Goal: Transaction & Acquisition: Purchase product/service

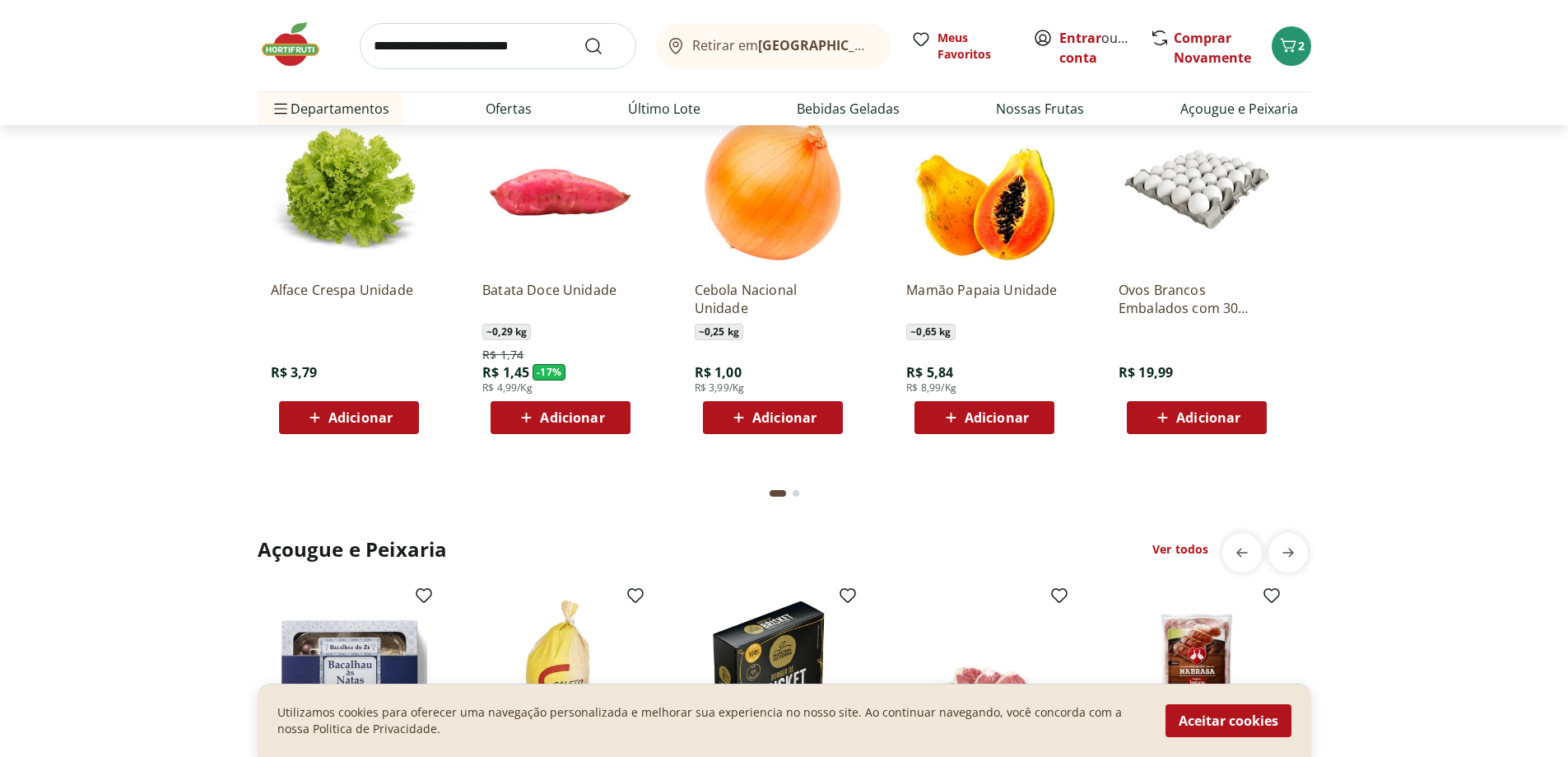
scroll to position [1647, 0]
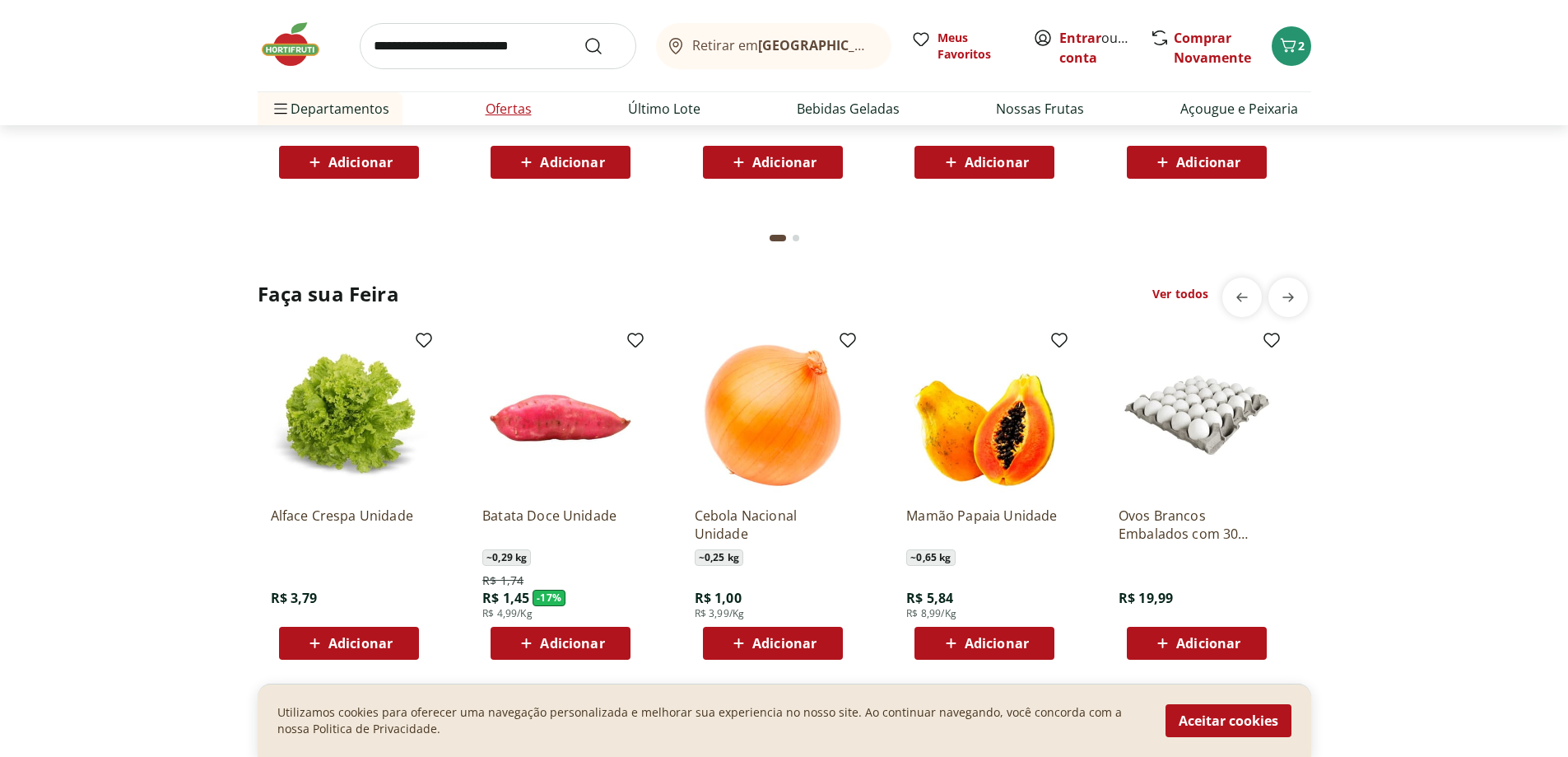
click at [527, 110] on link "Ofertas" at bounding box center [509, 109] width 46 height 20
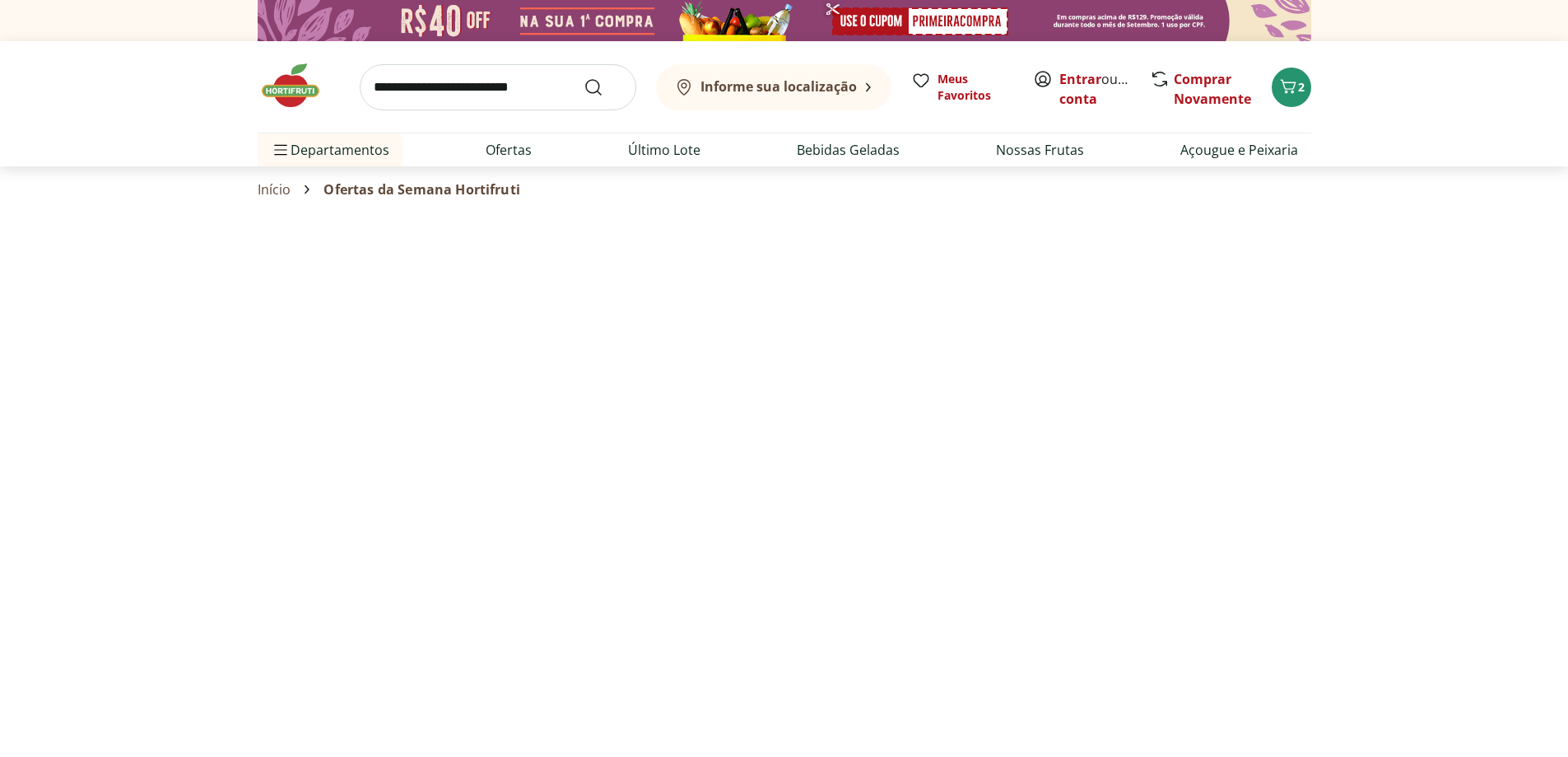
select select "**********"
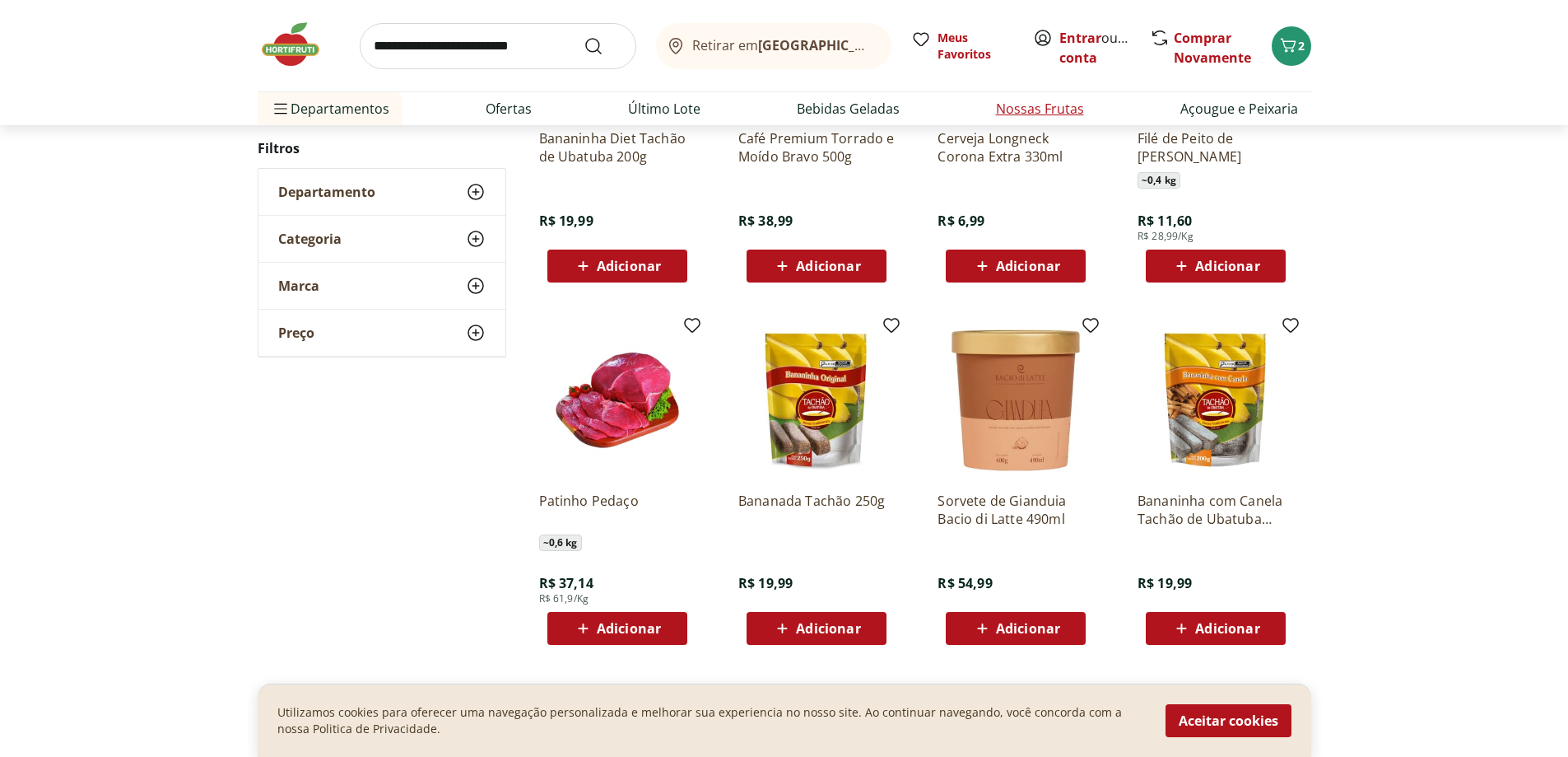
scroll to position [576, 0]
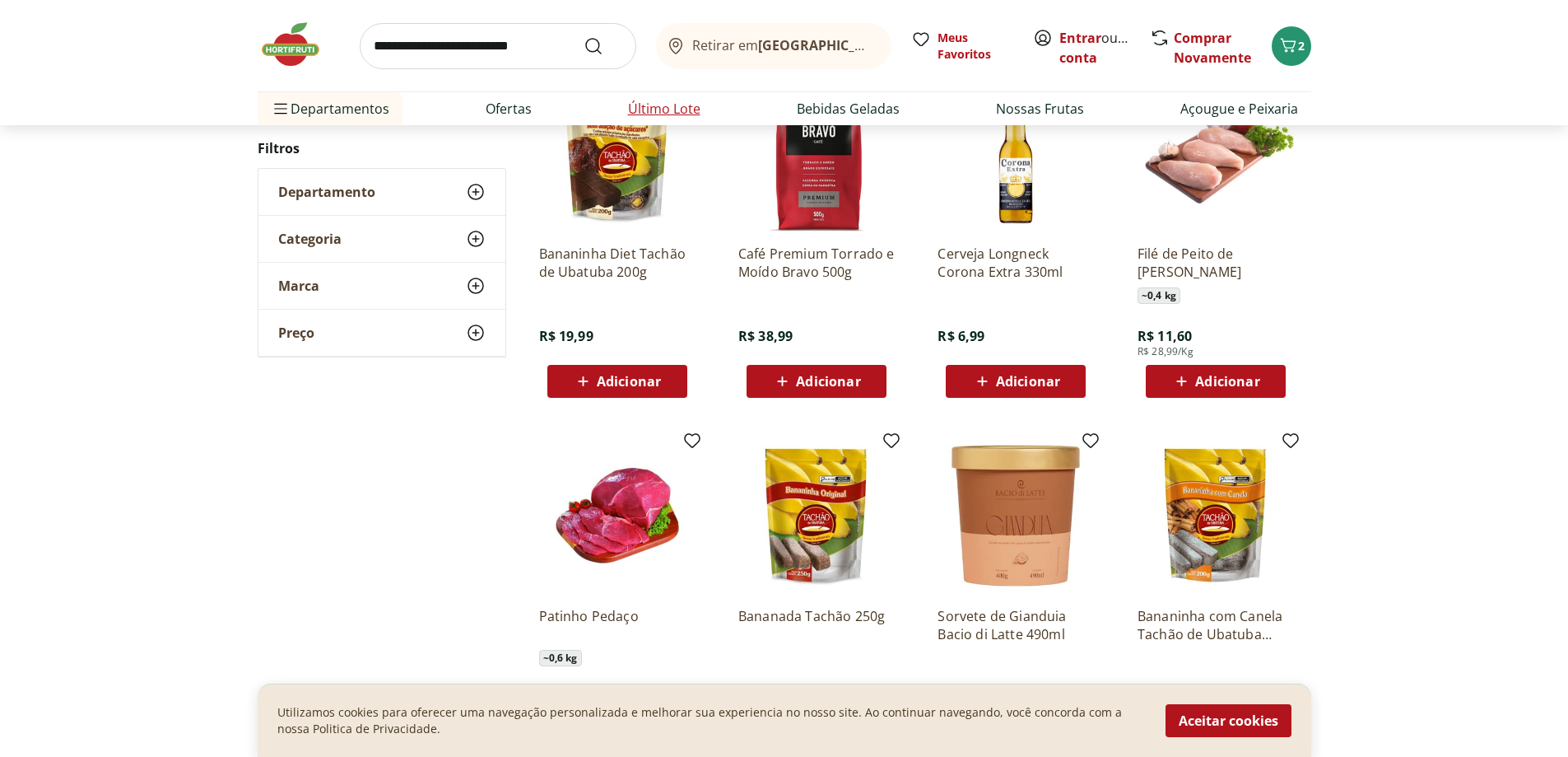
click at [643, 104] on link "Último Lote" at bounding box center [664, 109] width 72 height 20
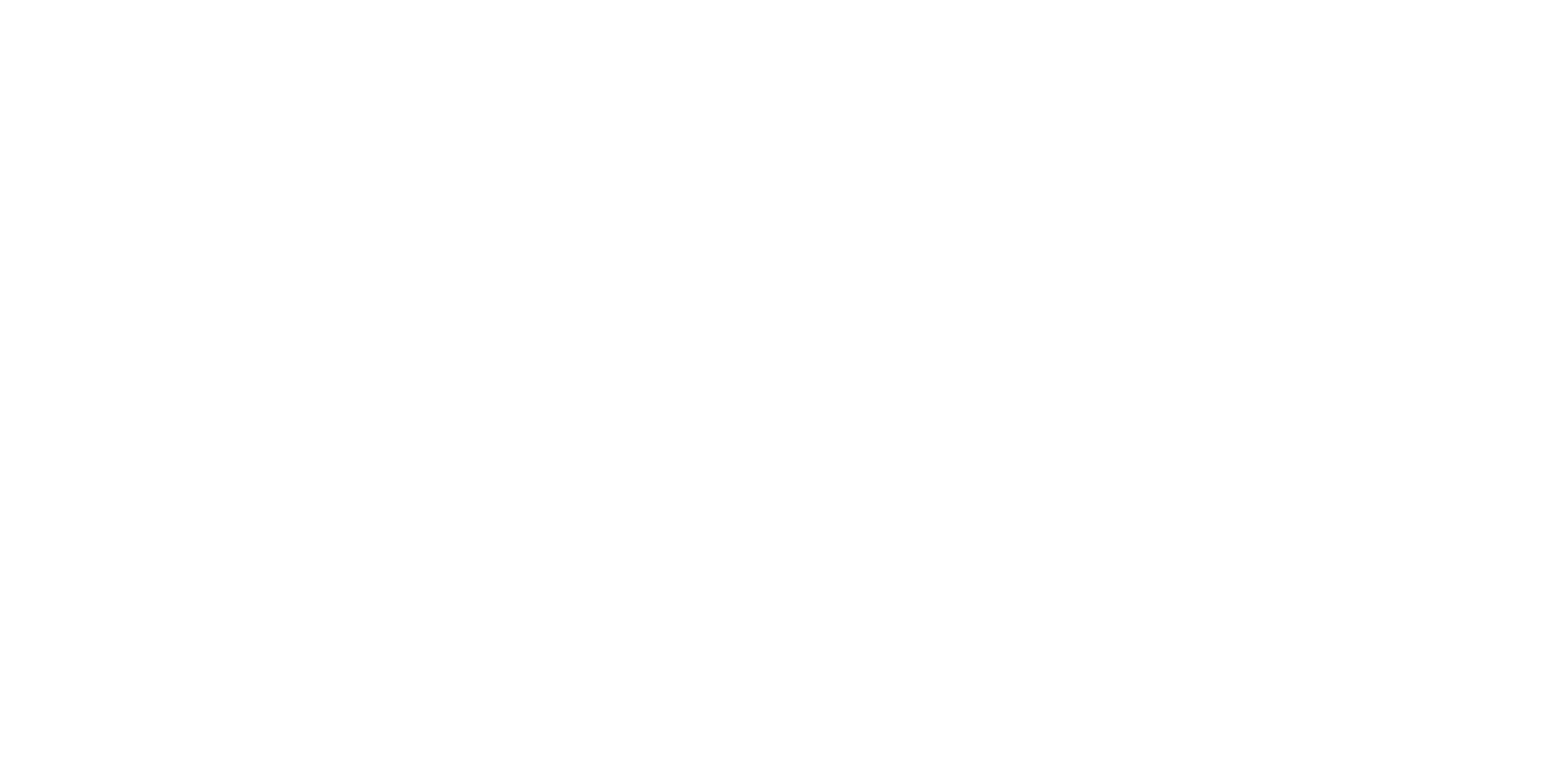
select select "**********"
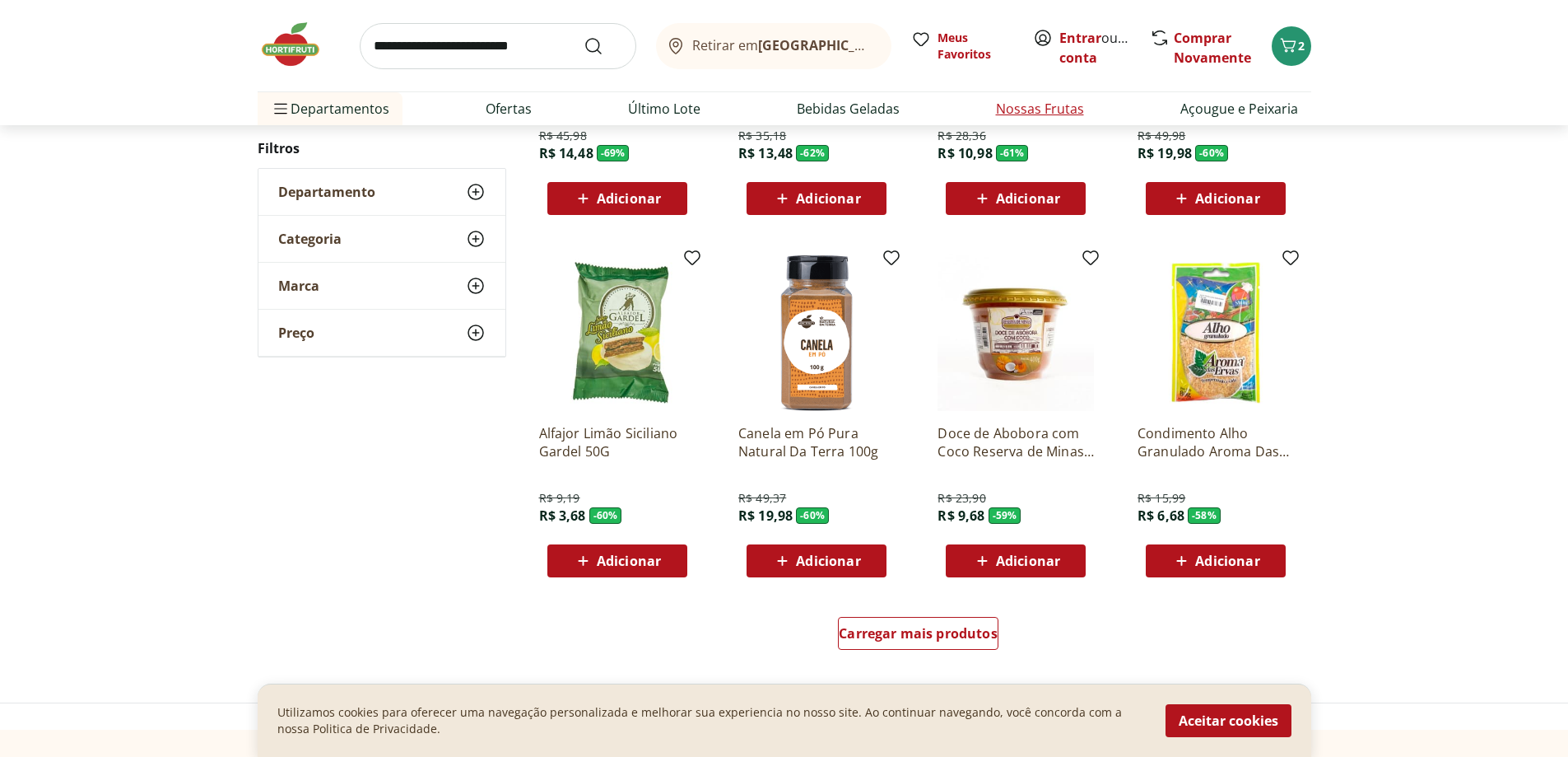
scroll to position [989, 0]
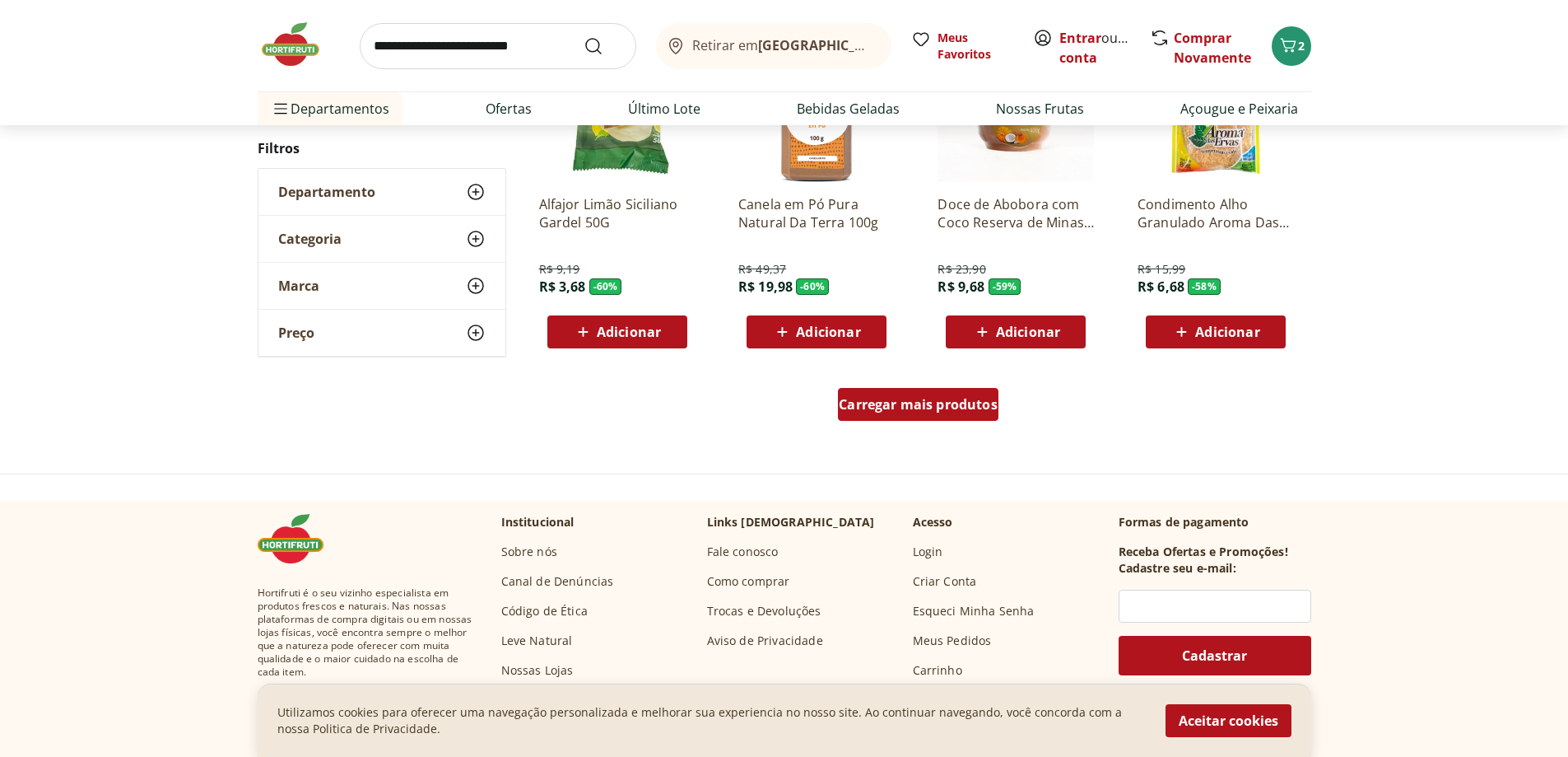
click at [917, 410] on span "Carregar mais produtos" at bounding box center [918, 405] width 159 height 13
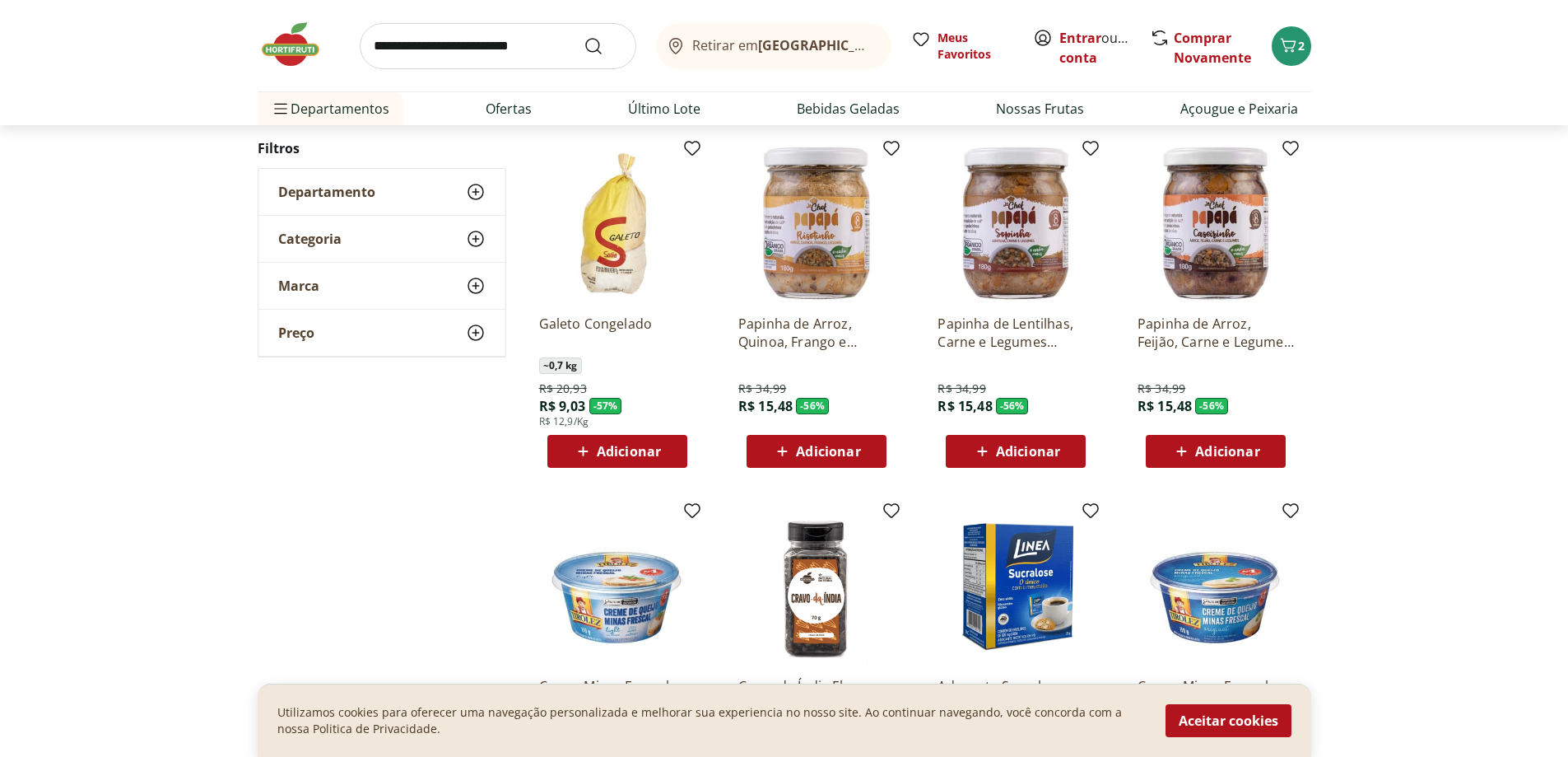
scroll to position [1318, 0]
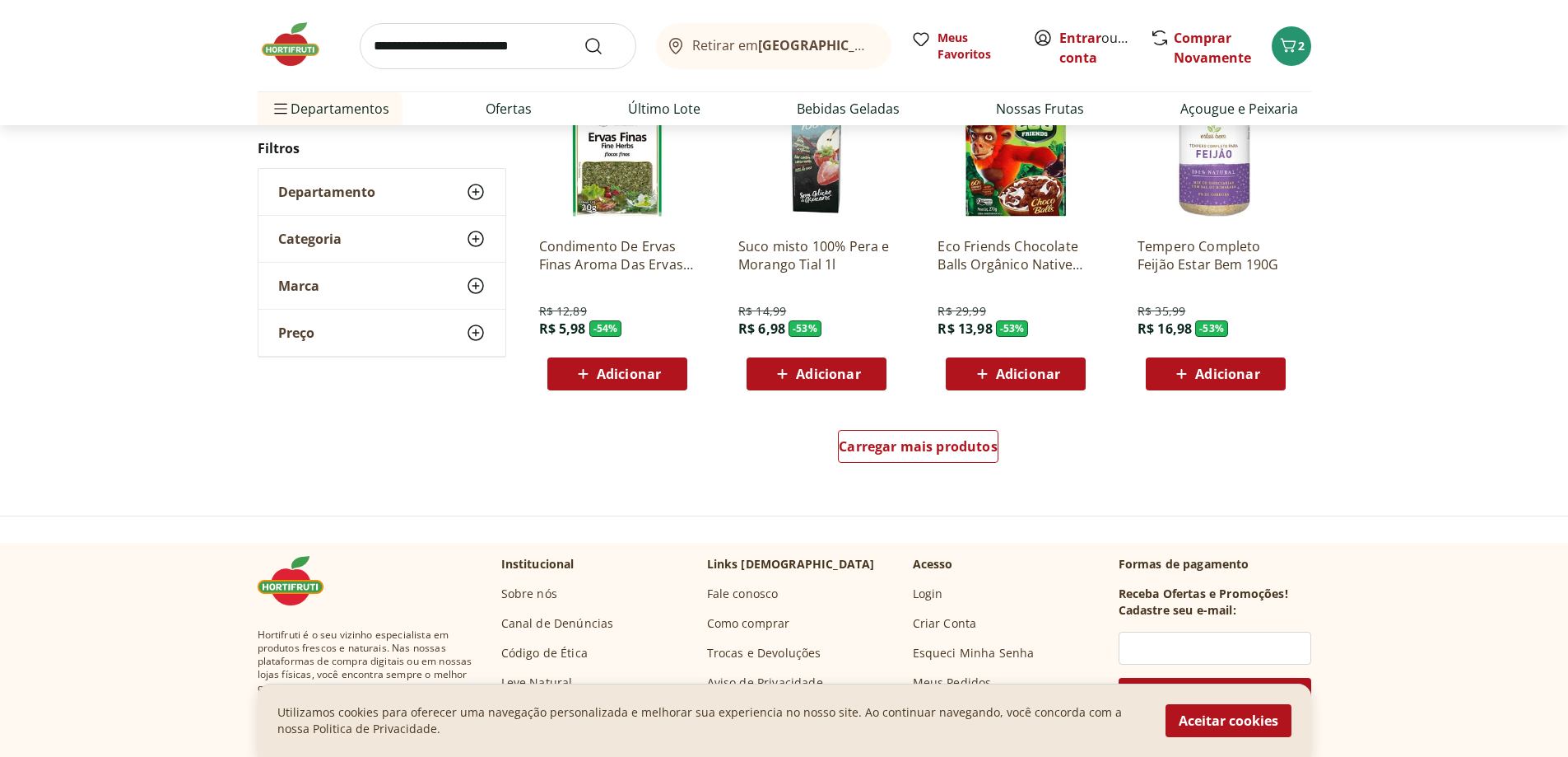
scroll to position [1071, 0]
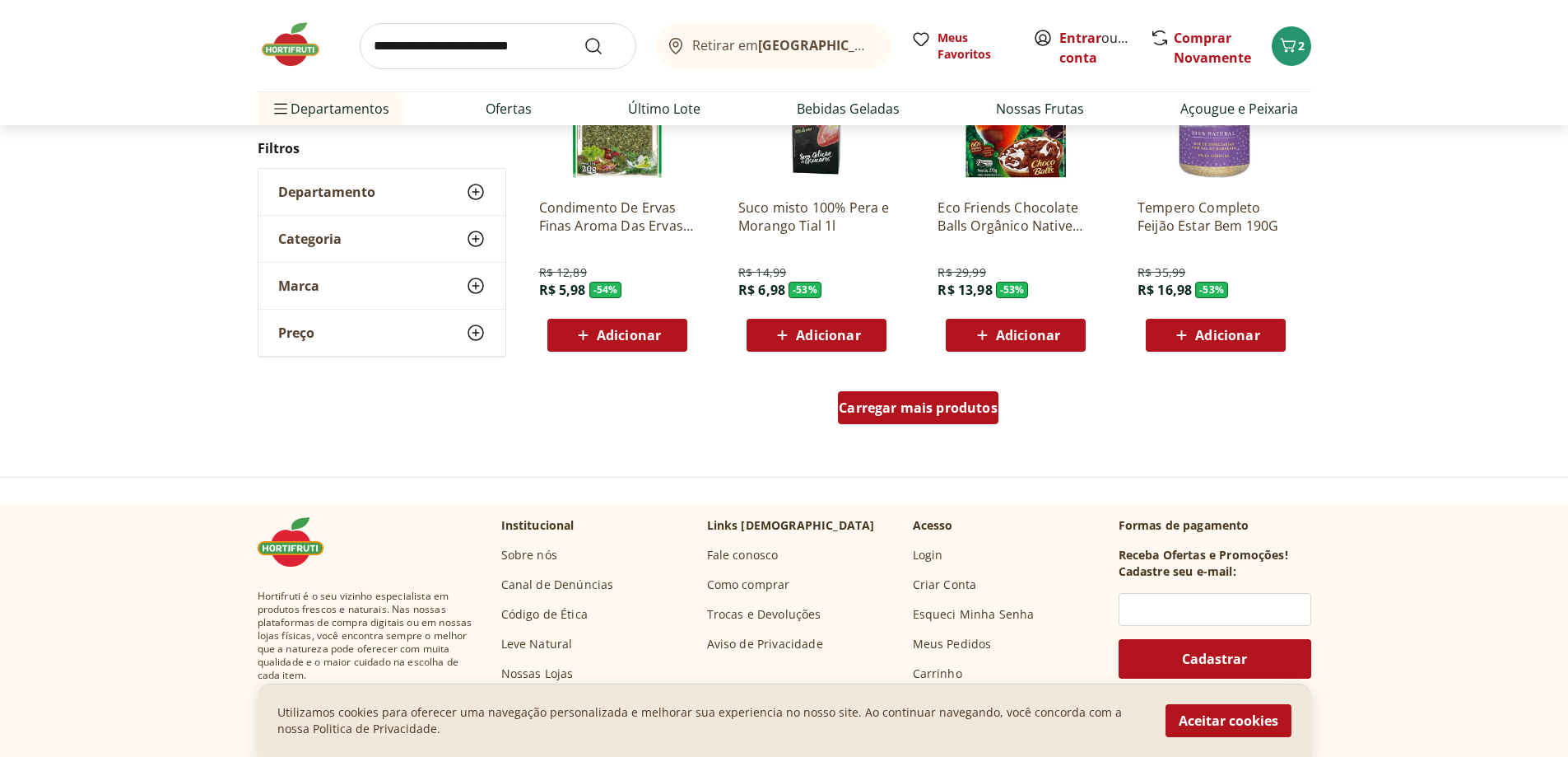
click at [931, 401] on span "Carregar mais produtos" at bounding box center [918, 408] width 159 height 13
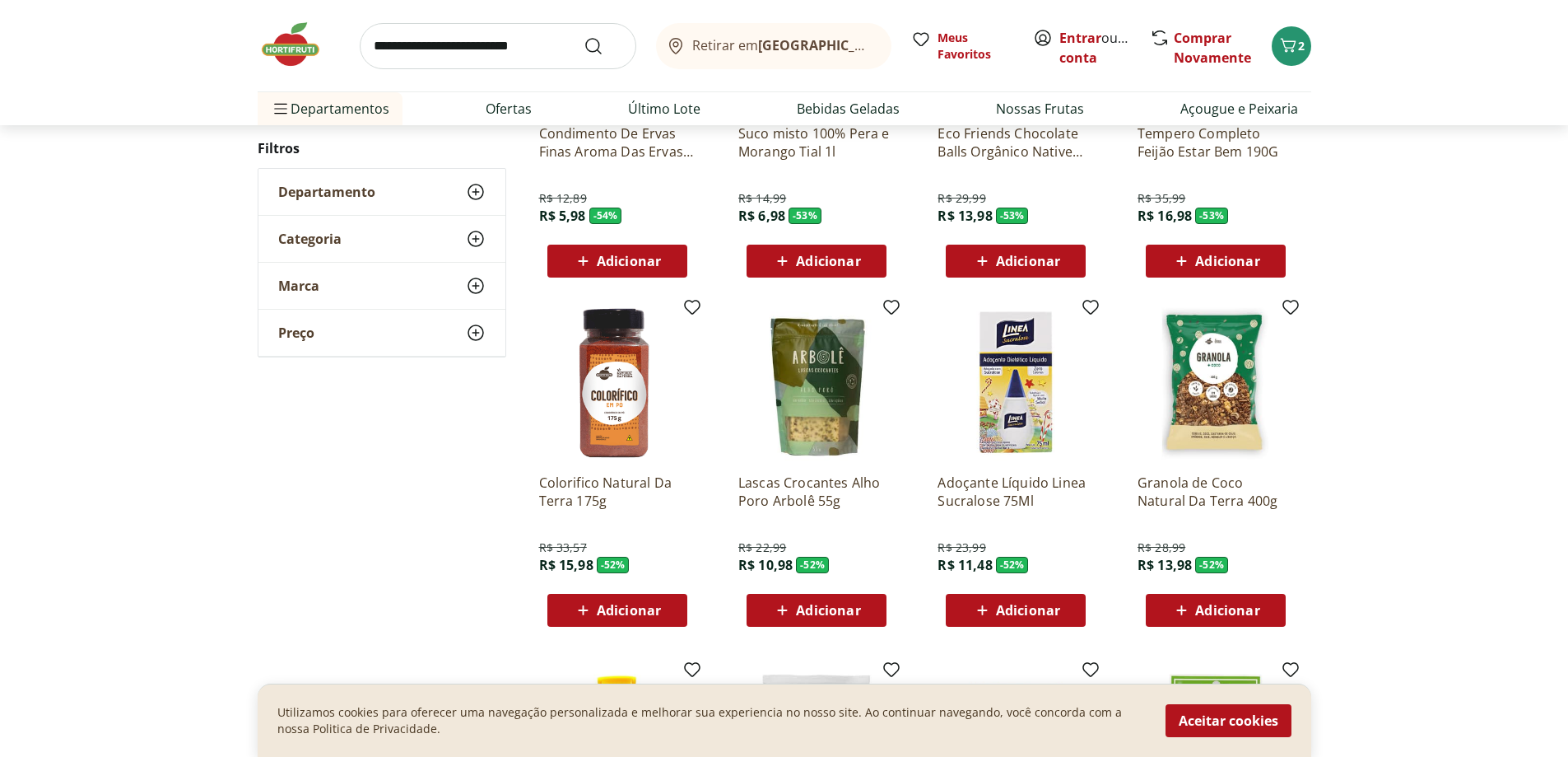
scroll to position [1236, 0]
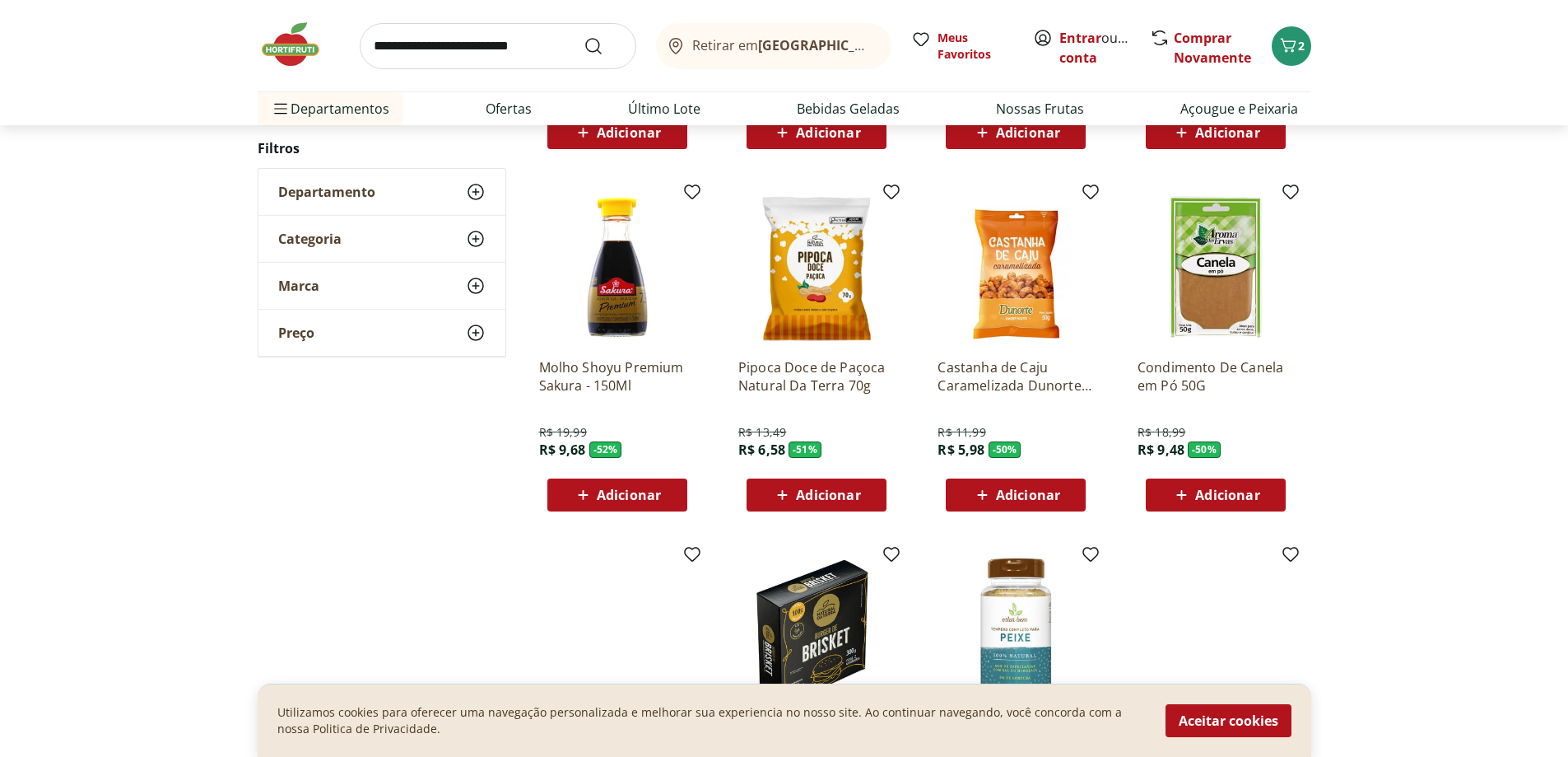
scroll to position [820, 0]
